Goal: Check status: Check status

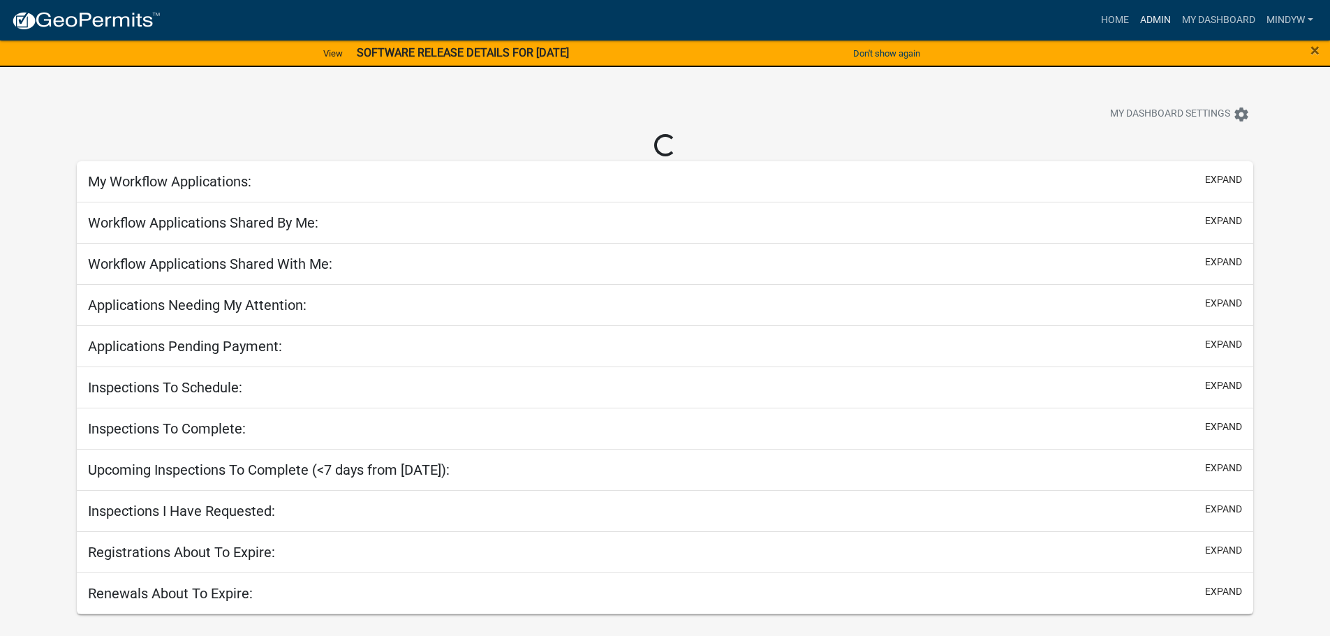
click at [1152, 28] on link "Admin" at bounding box center [1155, 20] width 42 height 27
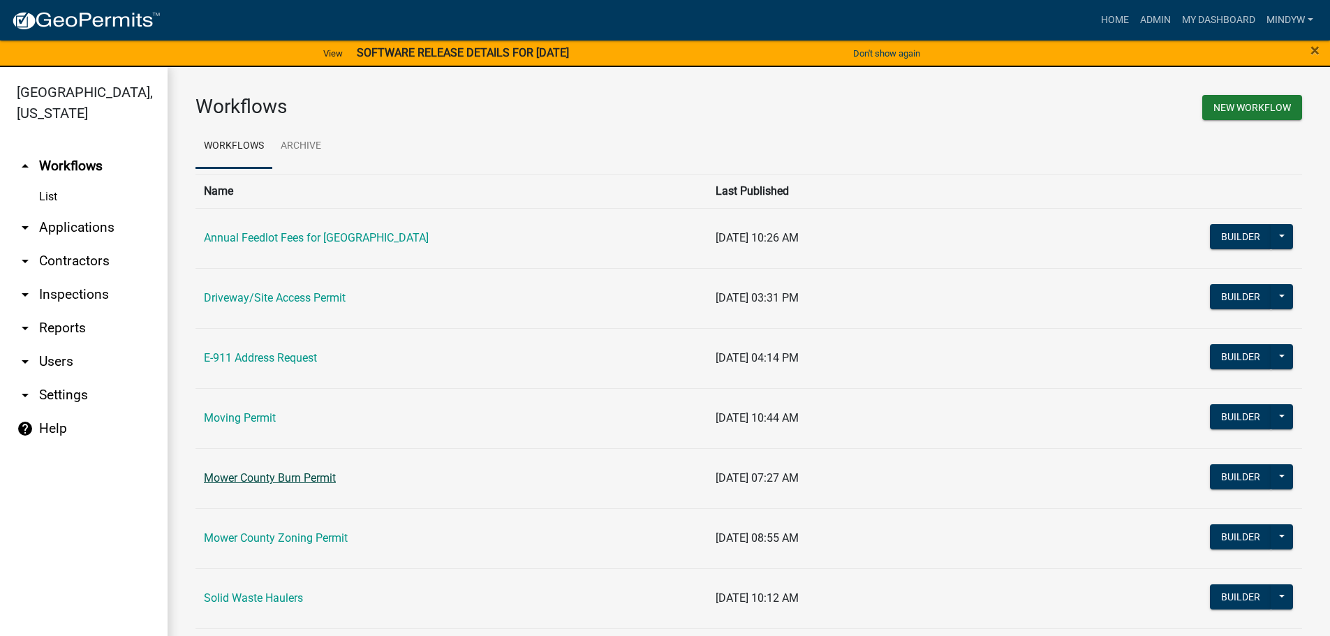
click at [267, 479] on link "Mower County Burn Permit" at bounding box center [270, 477] width 132 height 13
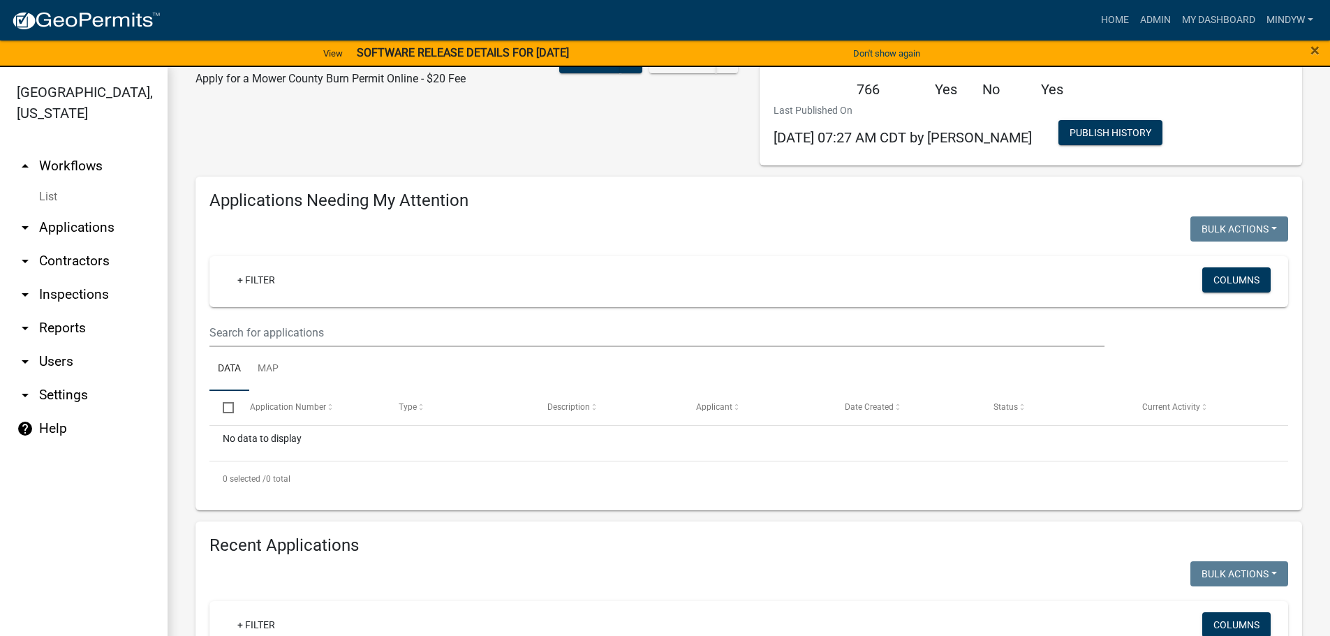
select select "1: 25"
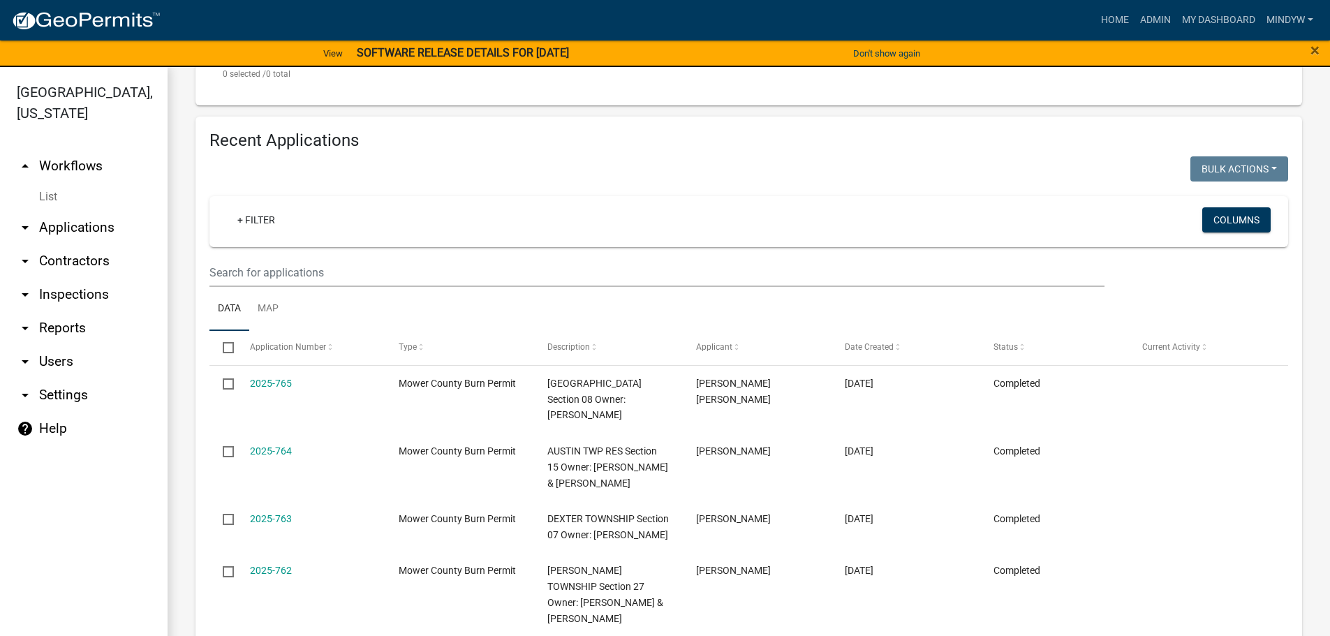
scroll to position [528, 0]
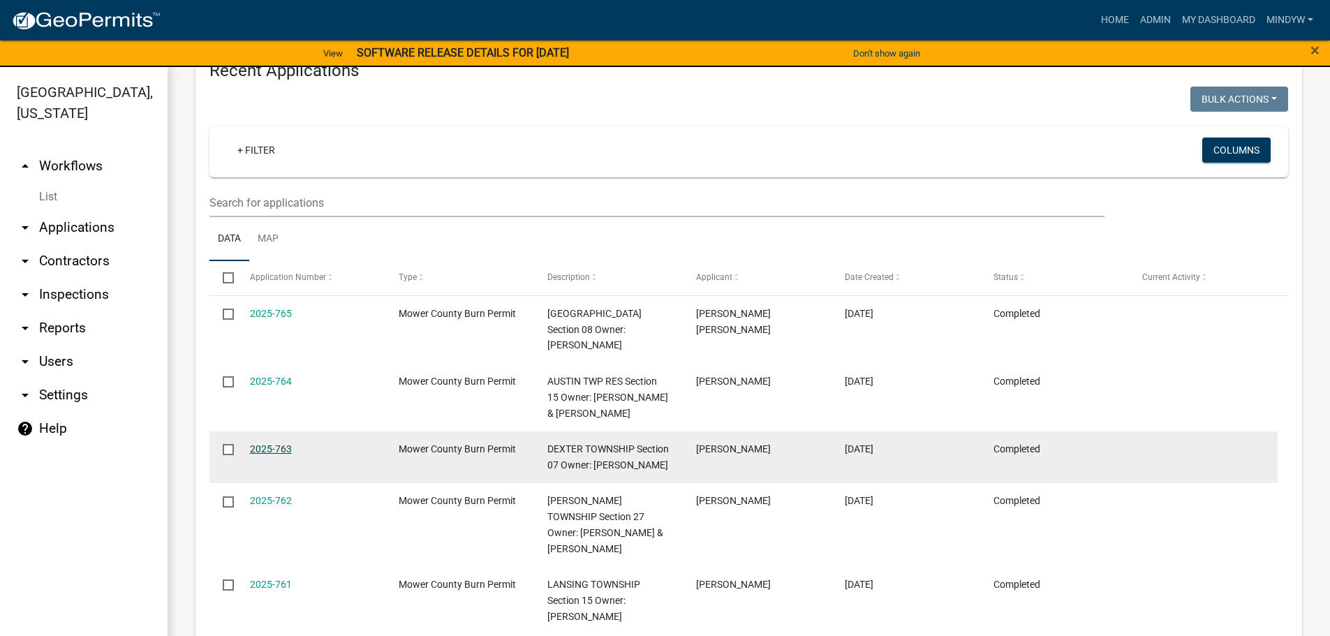
click at [268, 451] on link "2025-763" at bounding box center [271, 448] width 42 height 11
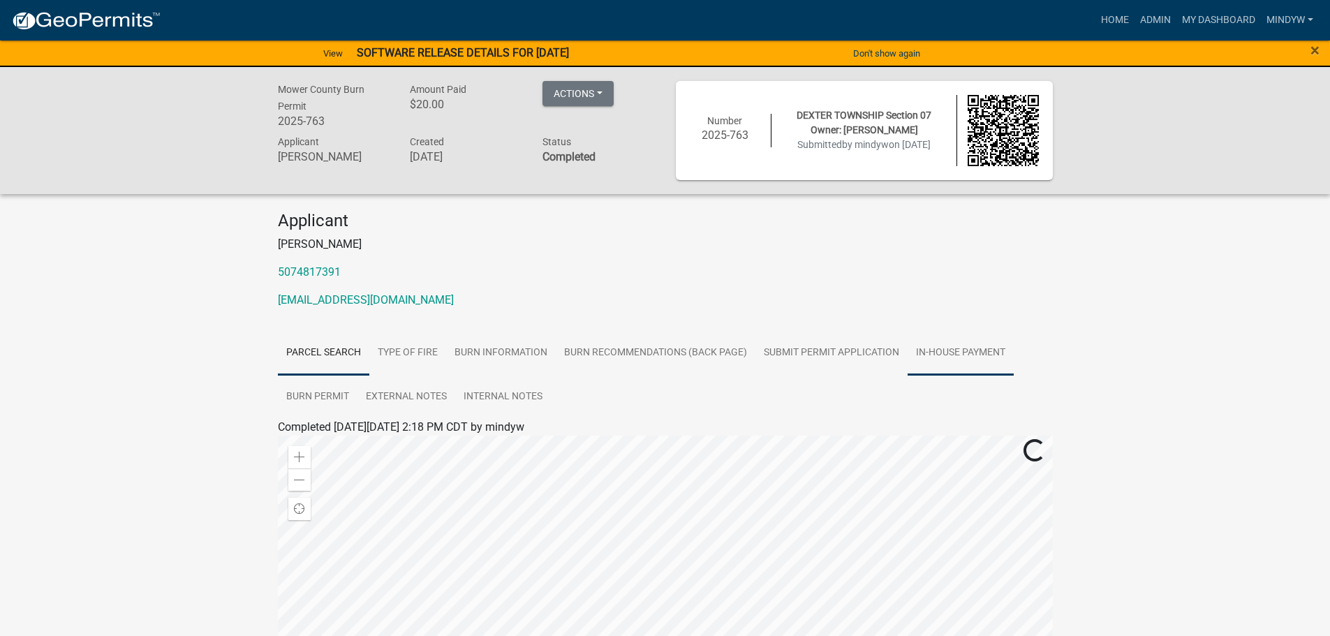
click at [971, 350] on link "In-House Payment" at bounding box center [960, 353] width 106 height 45
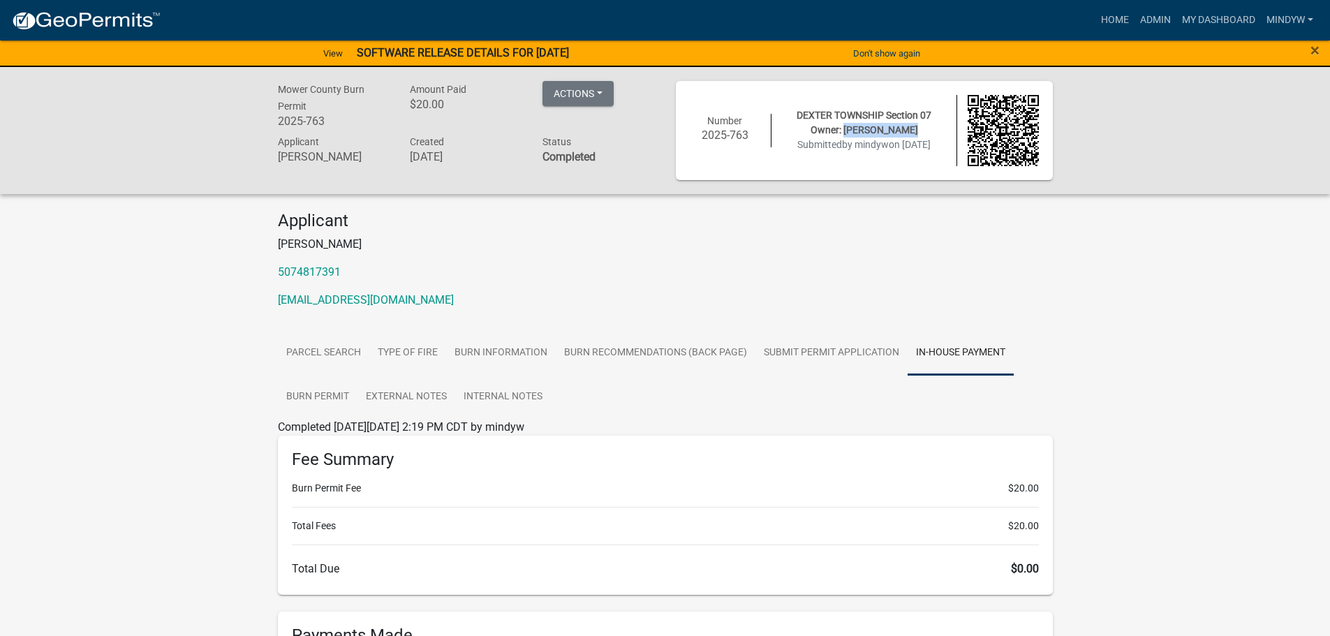
drag, startPoint x: 919, startPoint y: 129, endPoint x: 844, endPoint y: 130, distance: 74.7
click at [844, 130] on div "DEXTER TOWNSHIP Section 07 Owner: [PERSON_NAME] Submitted by mindyw on [DATE]" at bounding box center [863, 130] width 185 height 44
copy span "[PERSON_NAME]"
